Goal: Task Accomplishment & Management: Manage account settings

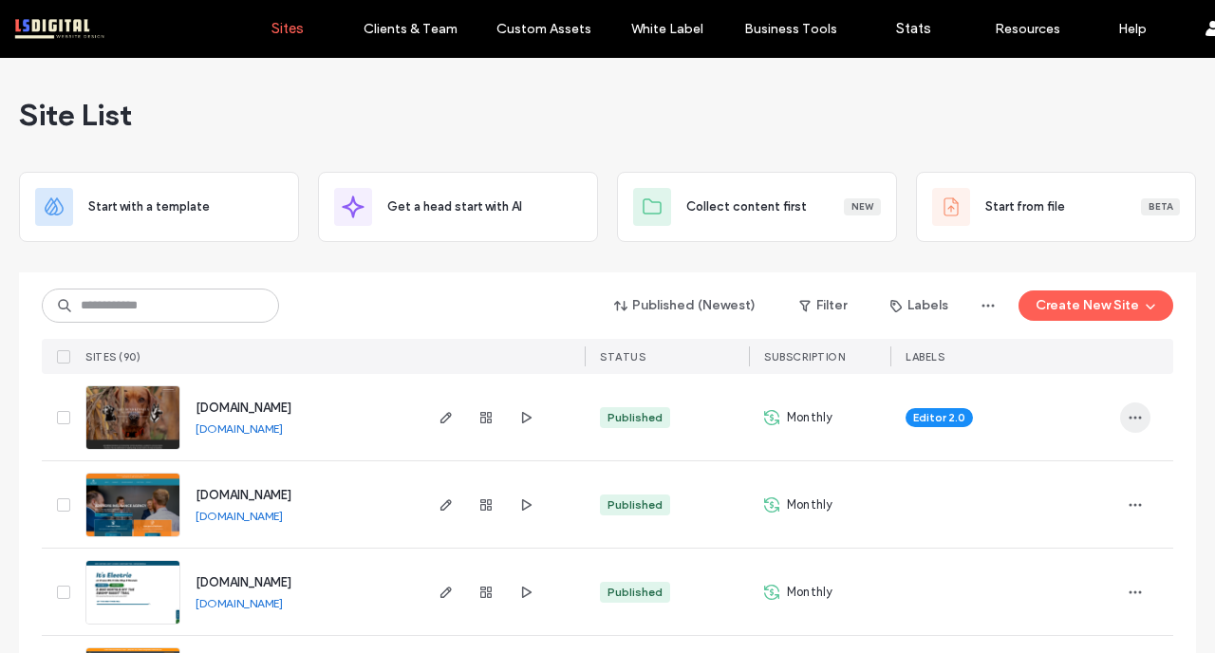
click at [1127, 411] on icon "button" at bounding box center [1134, 417] width 15 height 15
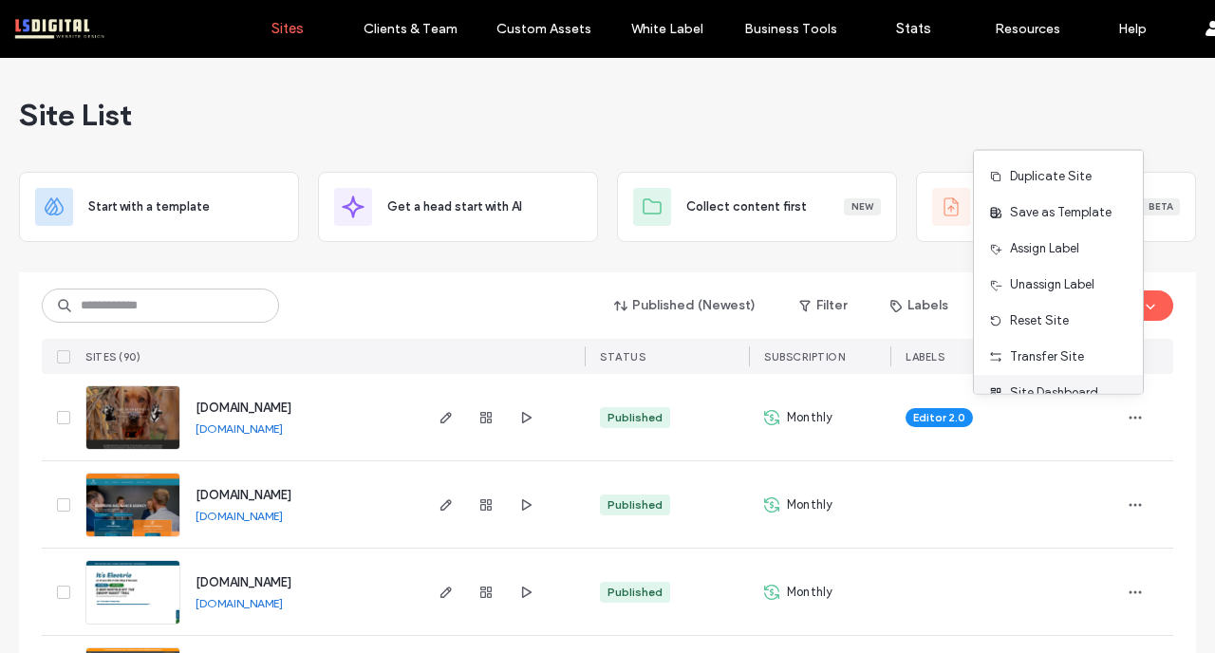
click at [1059, 386] on span "Site Dashboard" at bounding box center [1054, 392] width 88 height 19
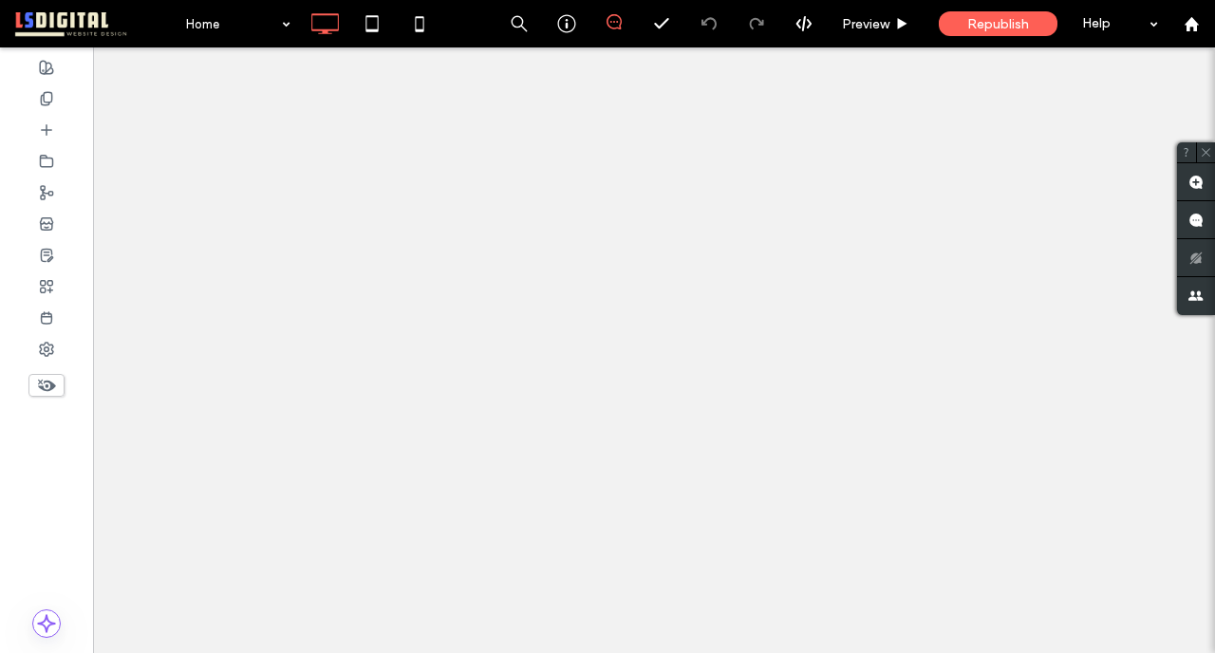
click at [44, 188] on use at bounding box center [47, 192] width 12 height 13
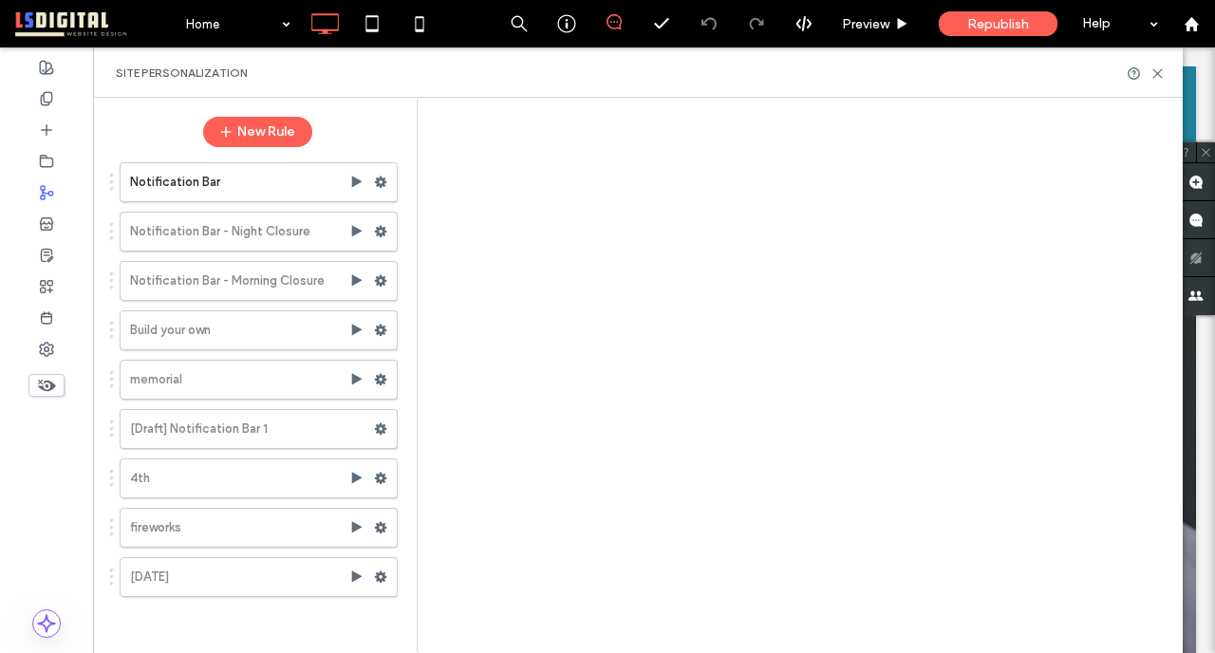
click at [382, 178] on use at bounding box center [381, 181] width 12 height 11
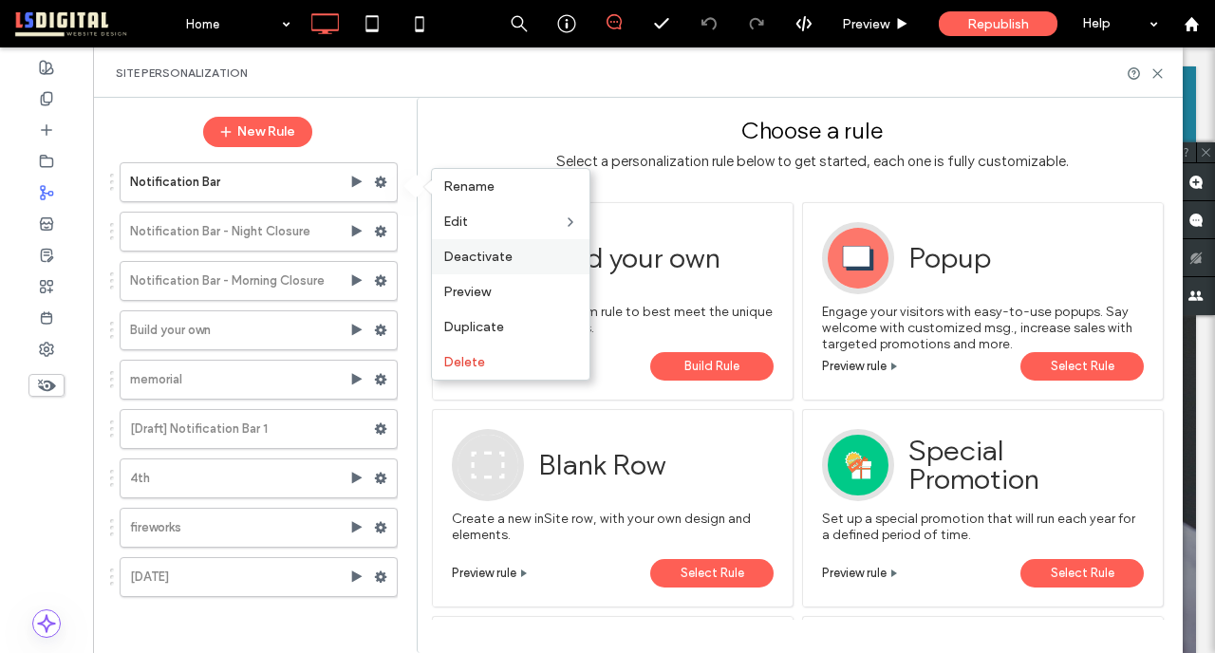
click at [513, 252] on label "Deactivate" at bounding box center [510, 257] width 135 height 16
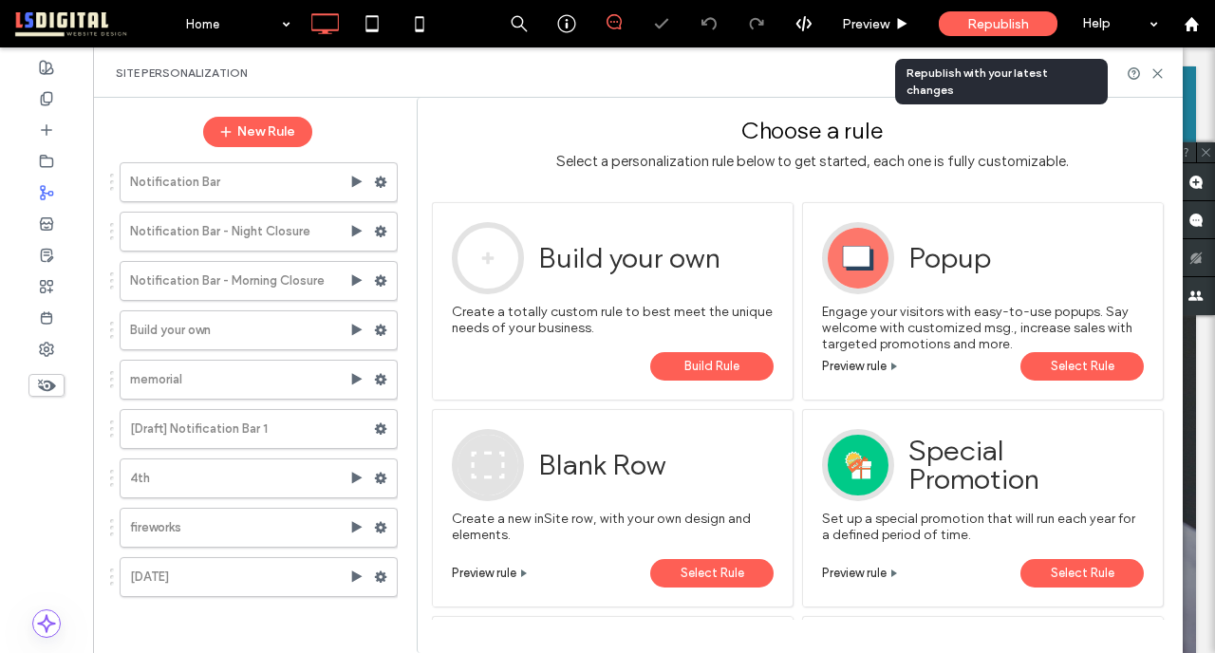
click at [987, 23] on span "Republish" at bounding box center [998, 24] width 62 height 16
